Goal: Check status: Check status

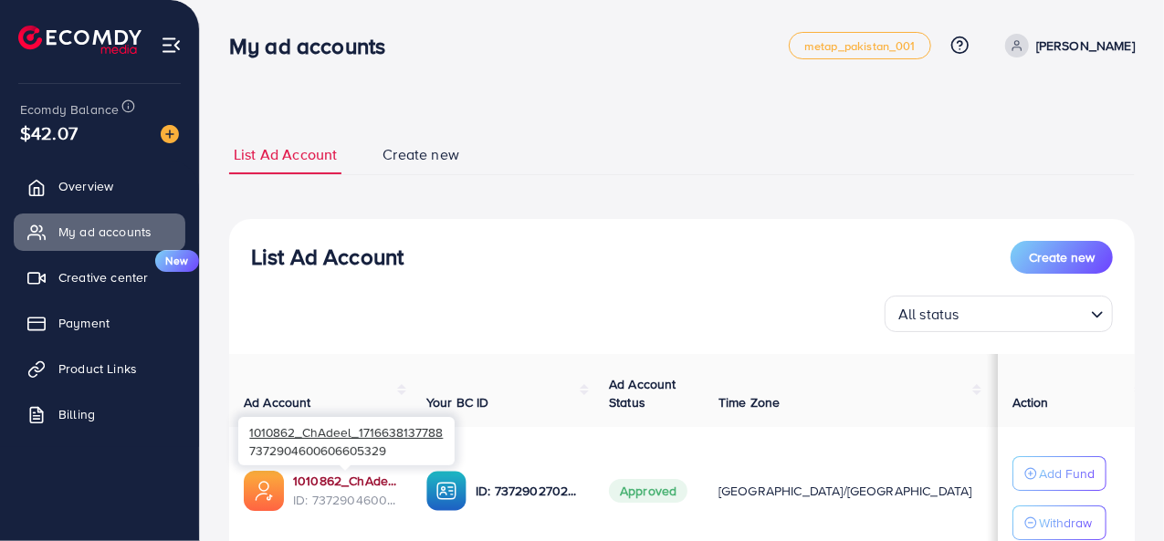
click at [359, 483] on link "1010862_ChAdeel_1716638137788" at bounding box center [345, 481] width 104 height 18
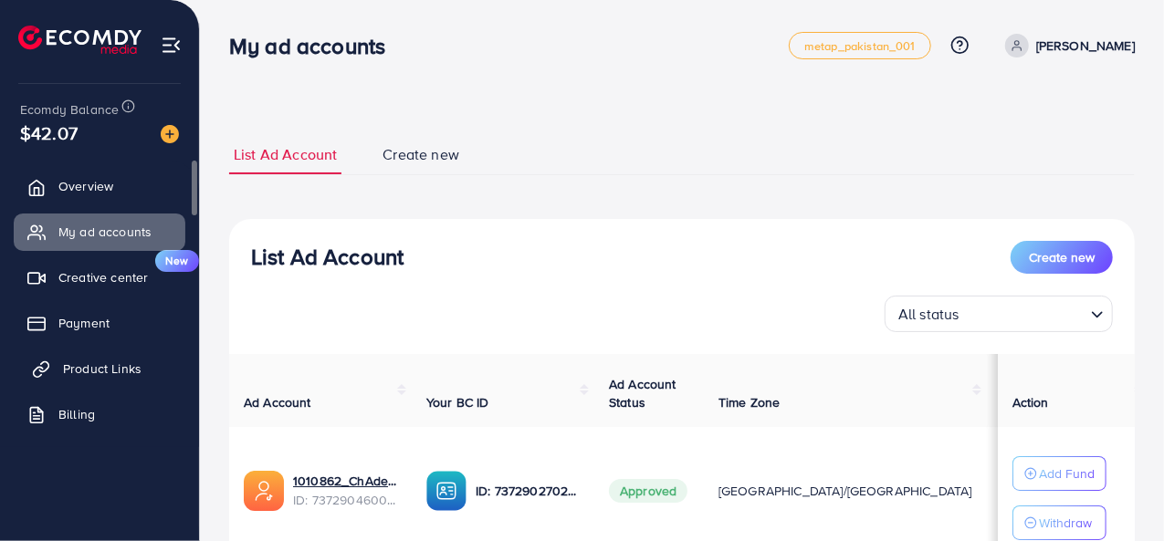
click at [117, 377] on span "Product Links" at bounding box center [102, 369] width 78 height 18
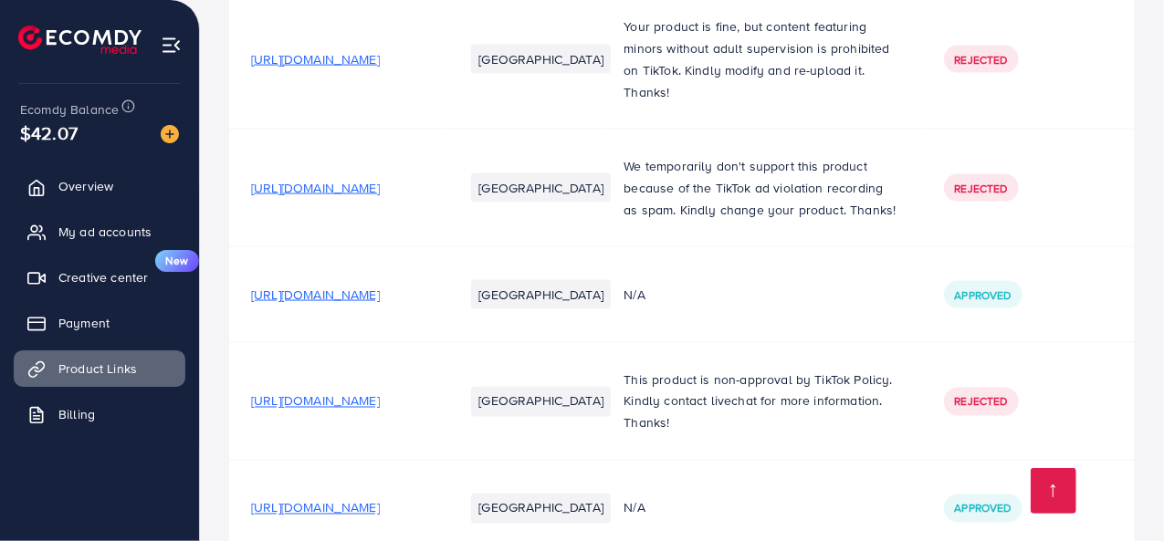
scroll to position [1492, 0]
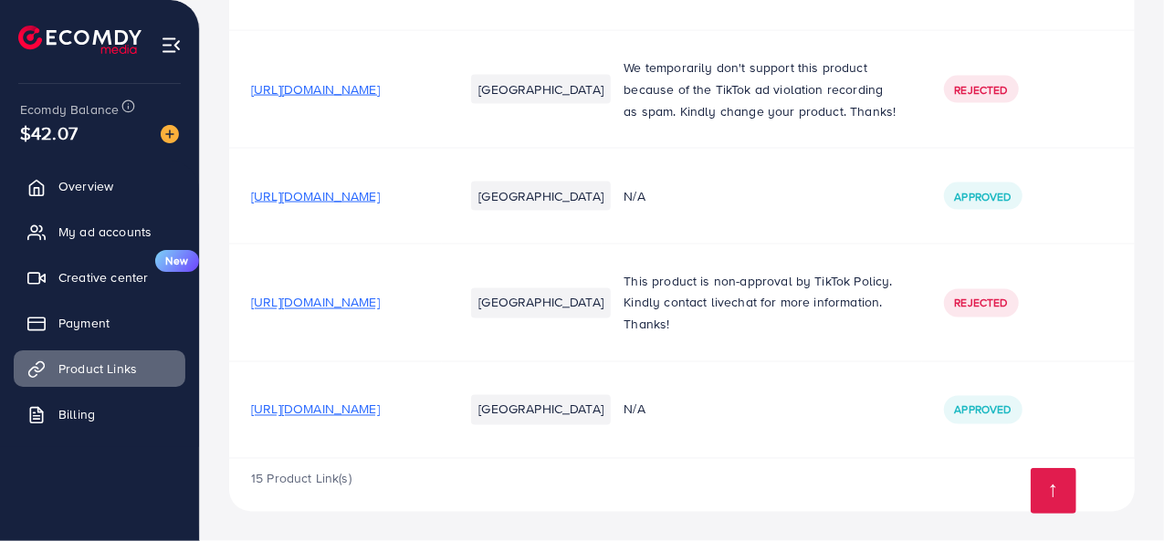
click at [380, 404] on span "[URL][DOMAIN_NAME]" at bounding box center [315, 410] width 129 height 18
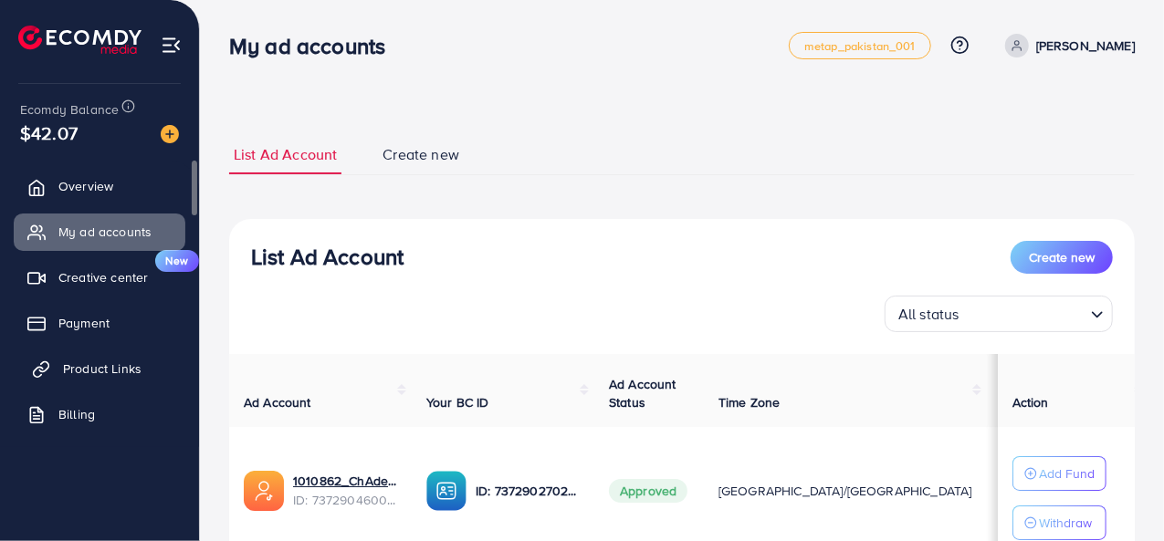
click at [78, 368] on span "Product Links" at bounding box center [102, 369] width 78 height 18
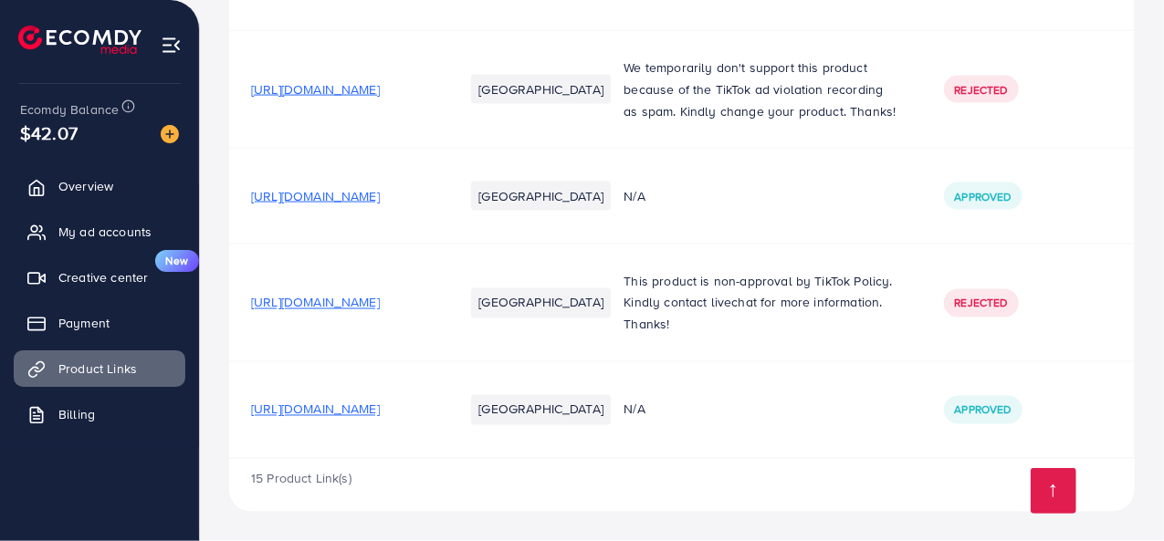
scroll to position [1492, 0]
click at [131, 245] on link "My ad accounts" at bounding box center [100, 232] width 172 height 37
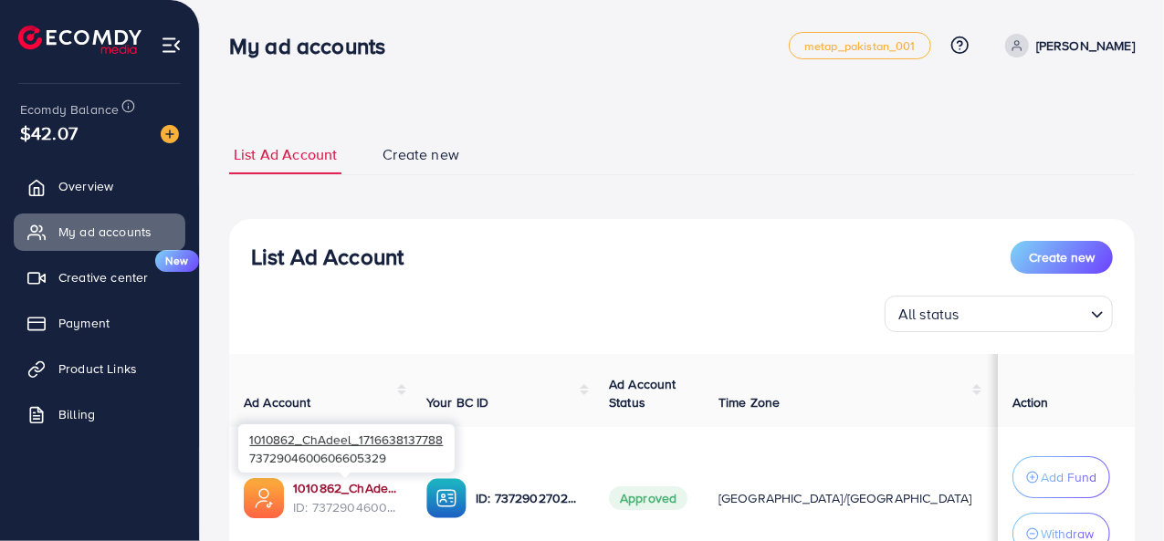
click at [351, 489] on link "1010862_ChAdeel_1716638137788" at bounding box center [345, 488] width 104 height 18
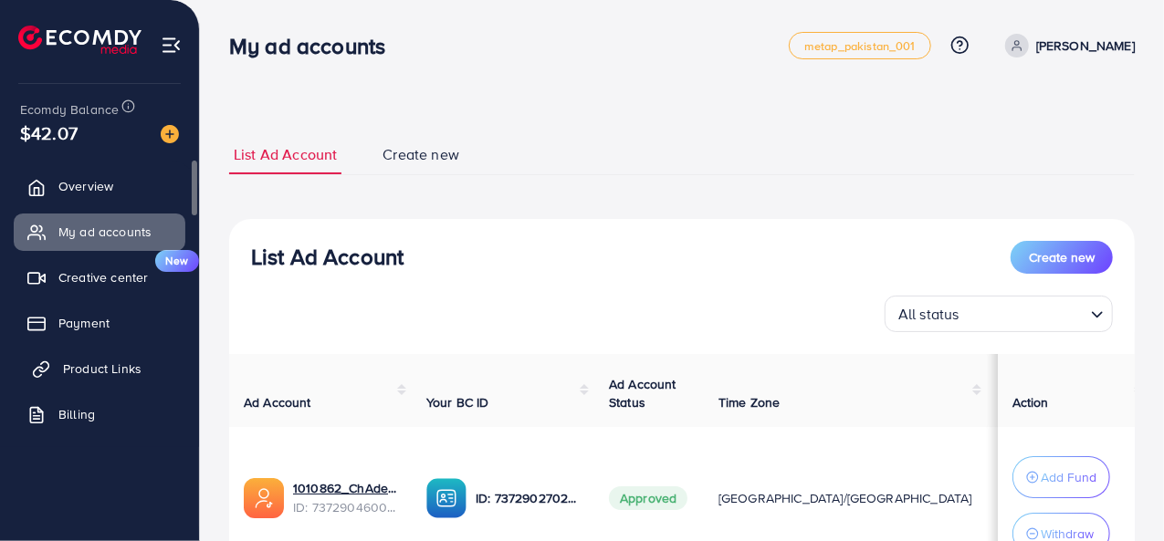
click at [125, 370] on span "Product Links" at bounding box center [102, 369] width 78 height 18
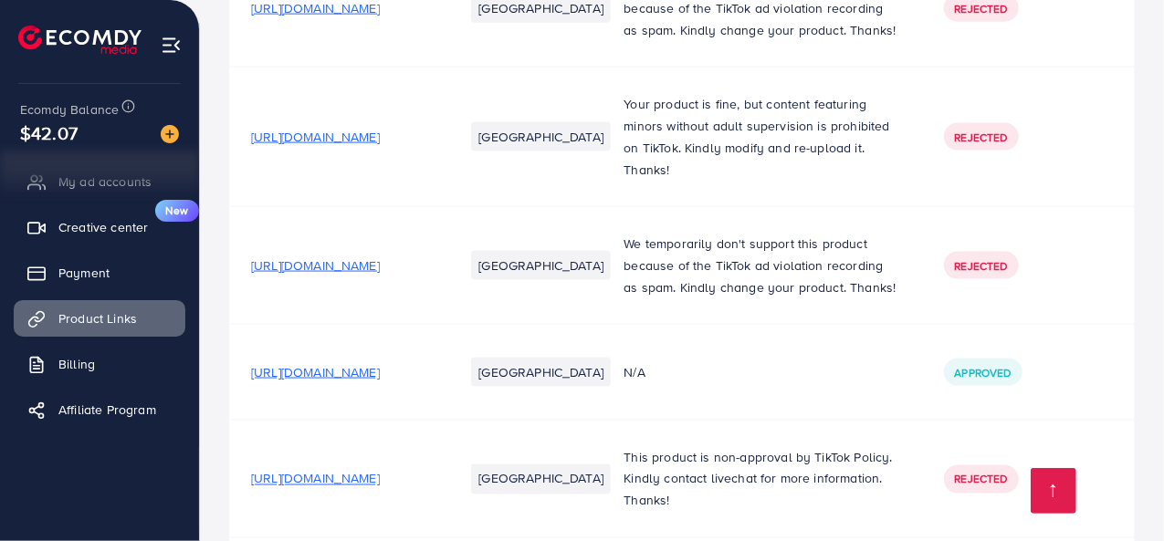
scroll to position [1492, 0]
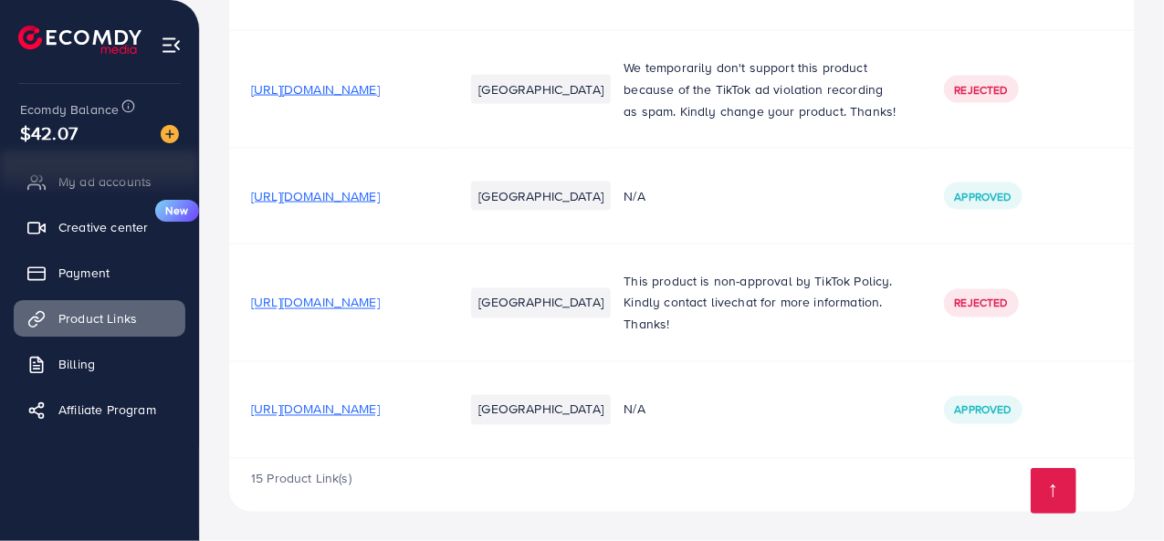
click at [380, 419] on span "[URL][DOMAIN_NAME]" at bounding box center [315, 410] width 129 height 18
